Goal: Complete application form

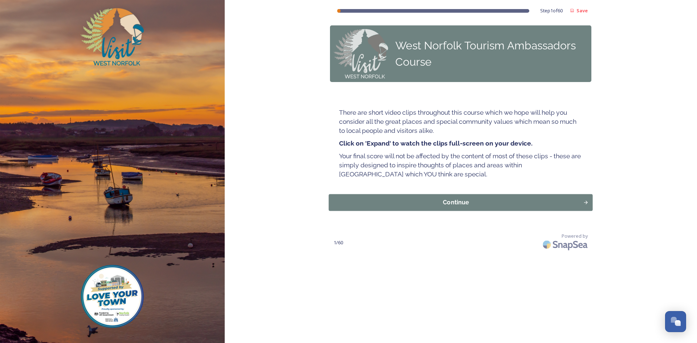
click at [462, 202] on div "Continue" at bounding box center [456, 202] width 247 height 9
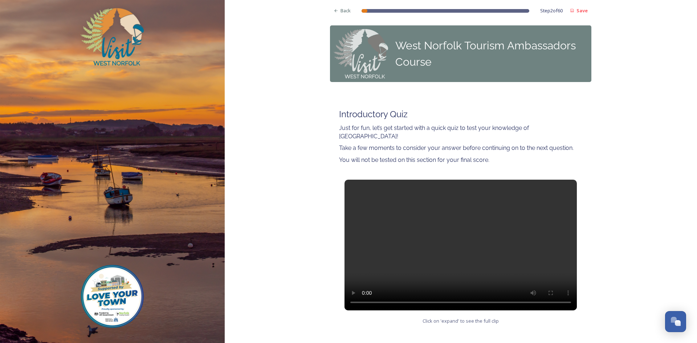
click at [460, 235] on video at bounding box center [461, 245] width 232 height 131
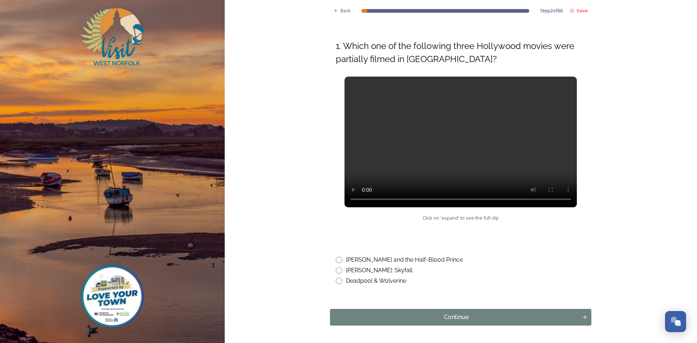
scroll to position [324, 0]
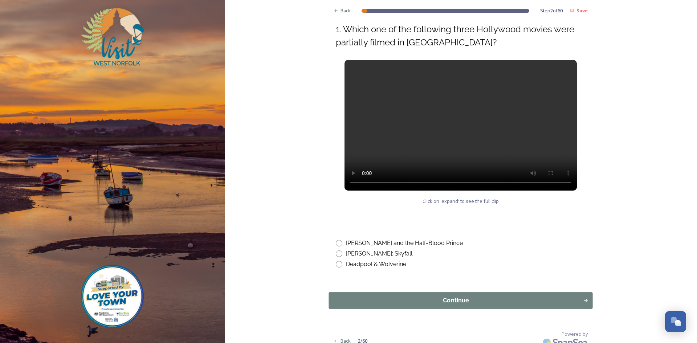
click at [524, 296] on div "Continue" at bounding box center [456, 300] width 247 height 9
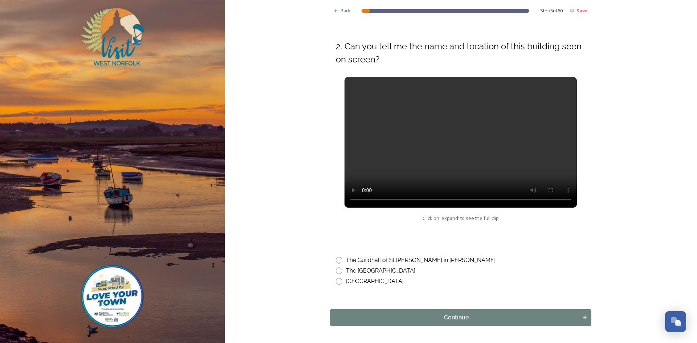
scroll to position [291, 0]
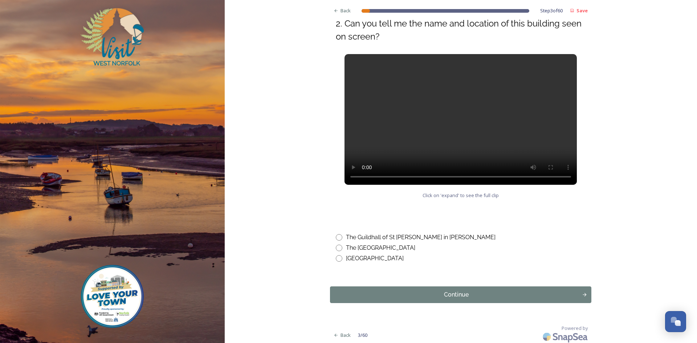
click at [336, 237] on input "radio" at bounding box center [339, 237] width 7 height 7
radio input "true"
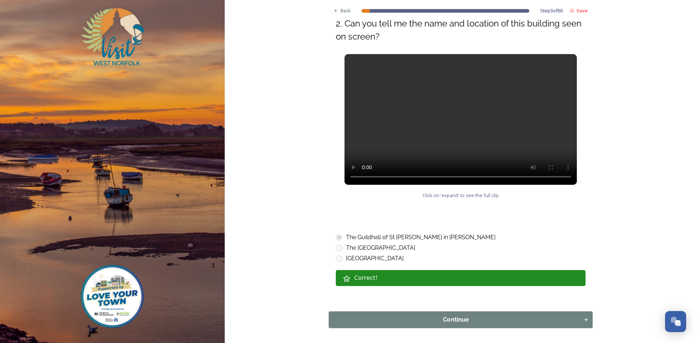
click at [383, 317] on div "Continue" at bounding box center [456, 320] width 247 height 9
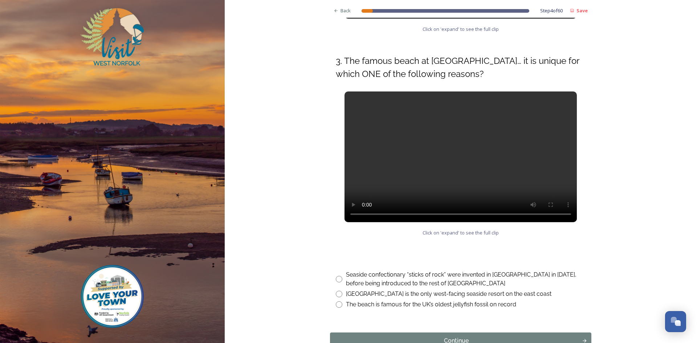
scroll to position [254, 0]
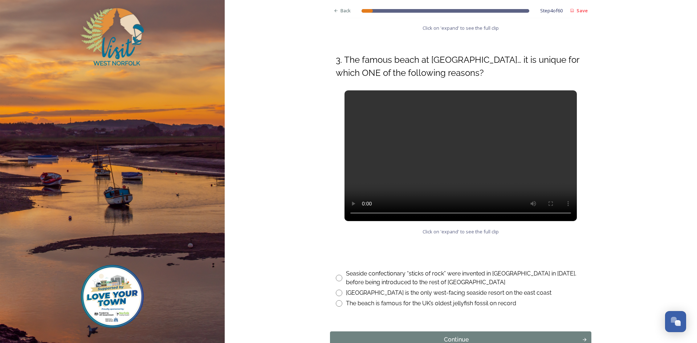
click at [336, 292] on input "radio" at bounding box center [339, 293] width 7 height 7
radio input "true"
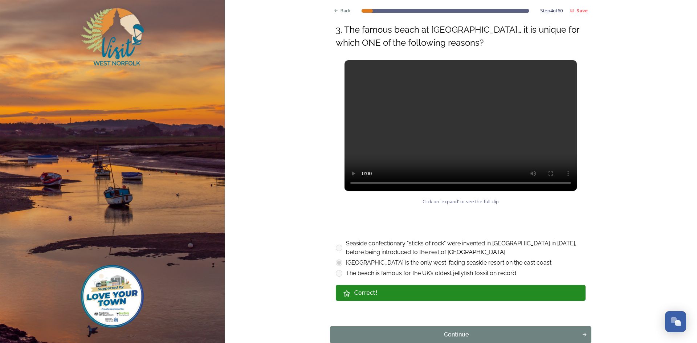
scroll to position [326, 0]
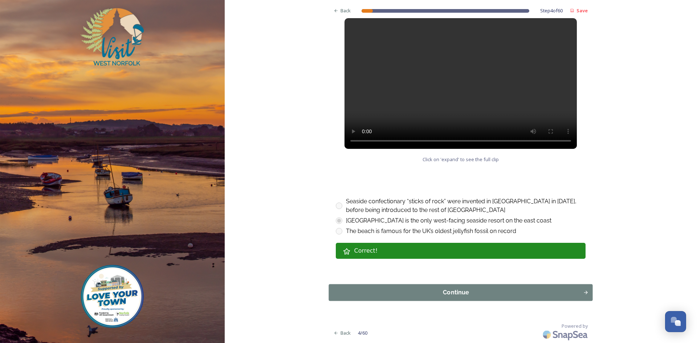
click at [433, 292] on div "Continue" at bounding box center [456, 292] width 247 height 9
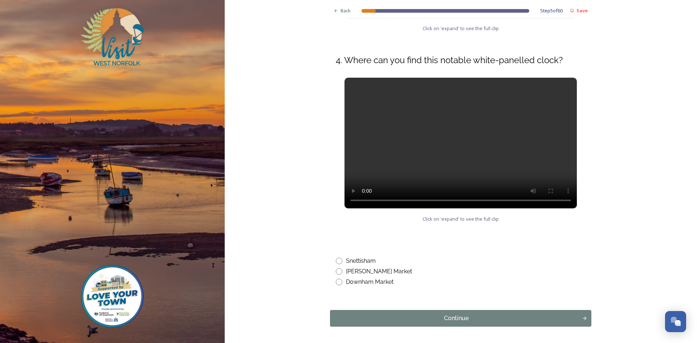
scroll to position [254, 0]
click at [336, 281] on input "radio" at bounding box center [339, 282] width 7 height 7
radio input "true"
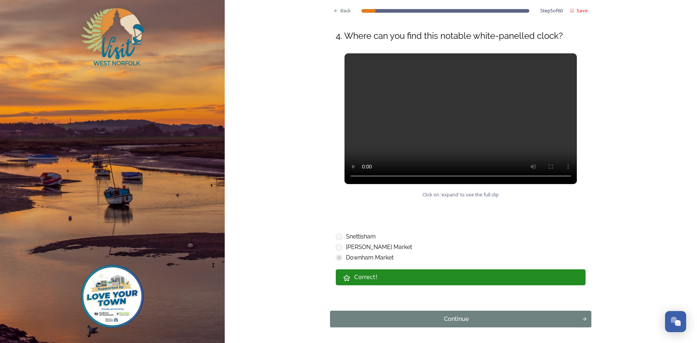
scroll to position [305, 0]
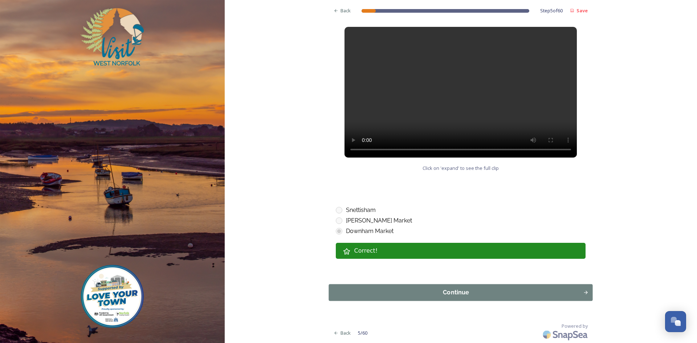
click at [426, 296] on div "Continue" at bounding box center [456, 292] width 247 height 9
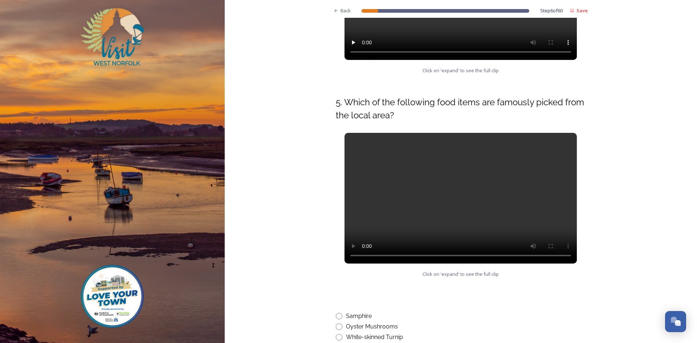
scroll to position [218, 0]
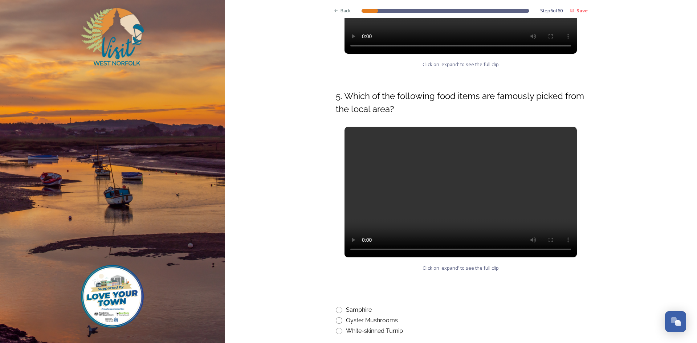
click at [338, 309] on input "radio" at bounding box center [339, 310] width 7 height 7
radio input "true"
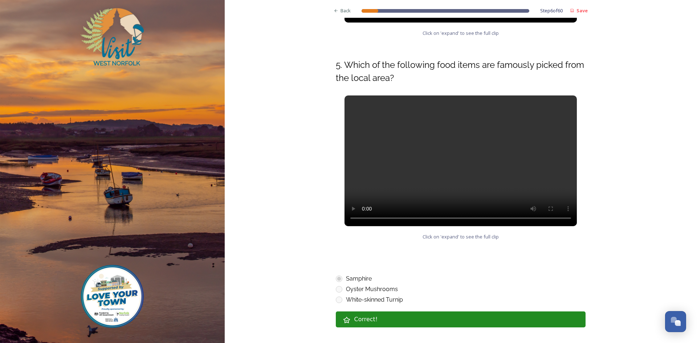
scroll to position [291, 0]
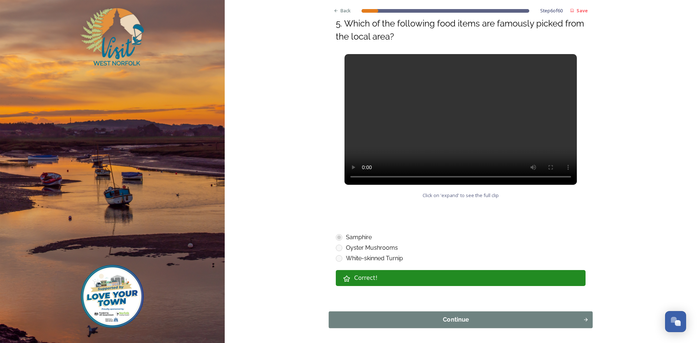
click at [456, 320] on div "Continue" at bounding box center [456, 320] width 247 height 9
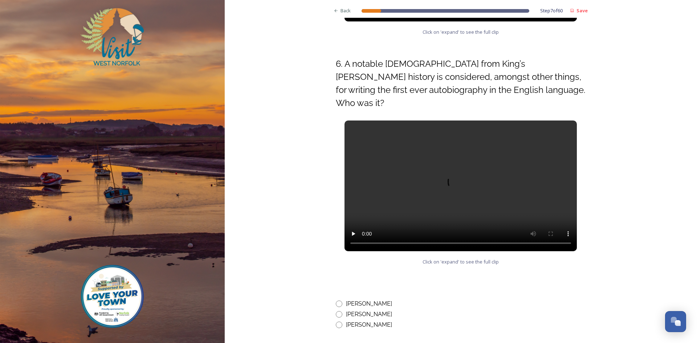
scroll to position [254, 0]
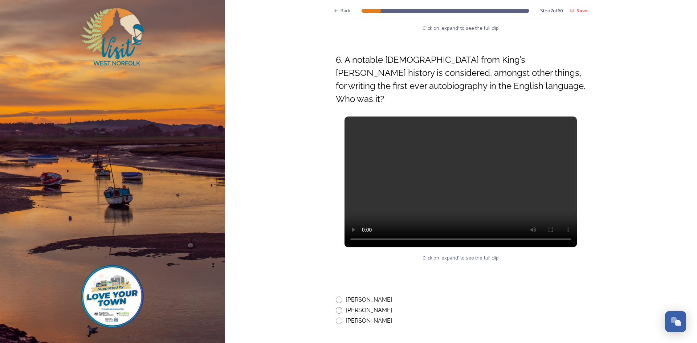
click at [337, 307] on input "radio" at bounding box center [339, 310] width 7 height 7
radio input "true"
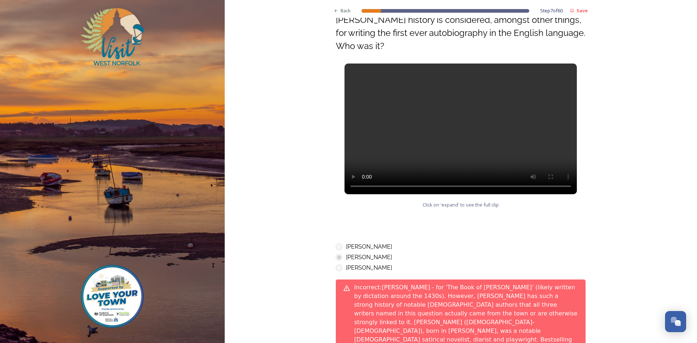
scroll to position [392, 0]
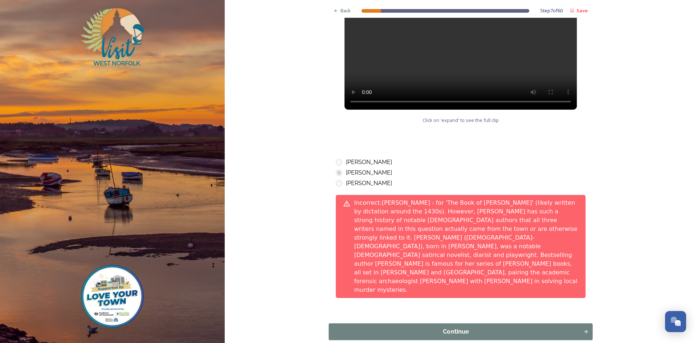
click at [465, 328] on div "Continue" at bounding box center [456, 332] width 247 height 9
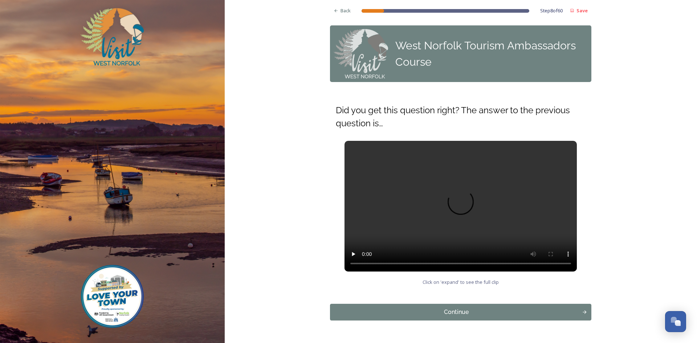
scroll to position [20, 0]
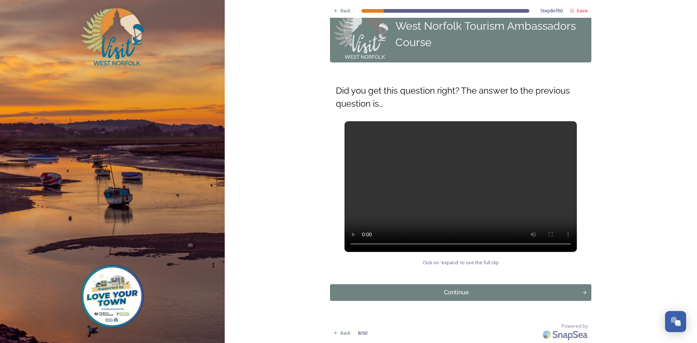
click at [465, 295] on div "Continue" at bounding box center [456, 292] width 244 height 9
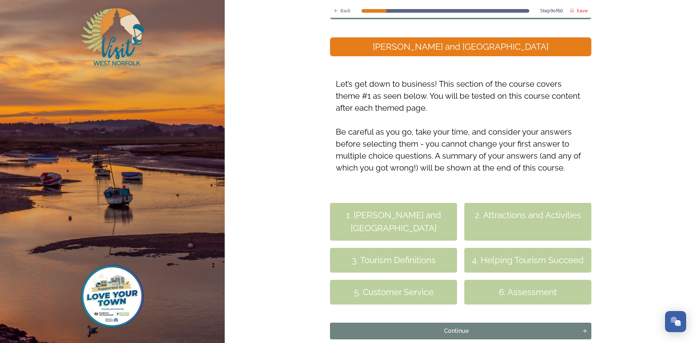
scroll to position [73, 0]
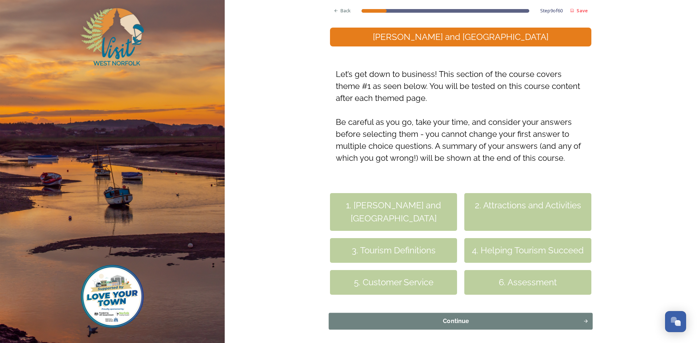
click at [521, 323] on div "Continue" at bounding box center [456, 321] width 247 height 9
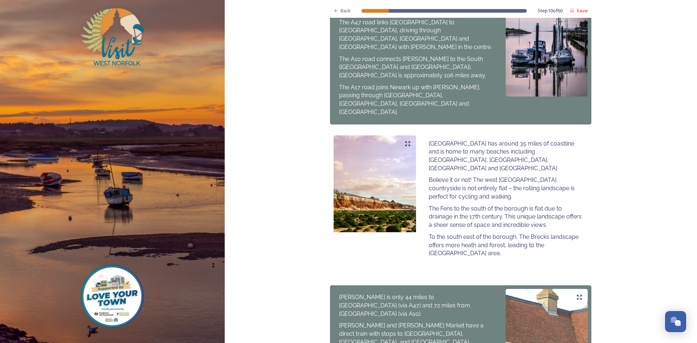
scroll to position [327, 0]
